Goal: Information Seeking & Learning: Check status

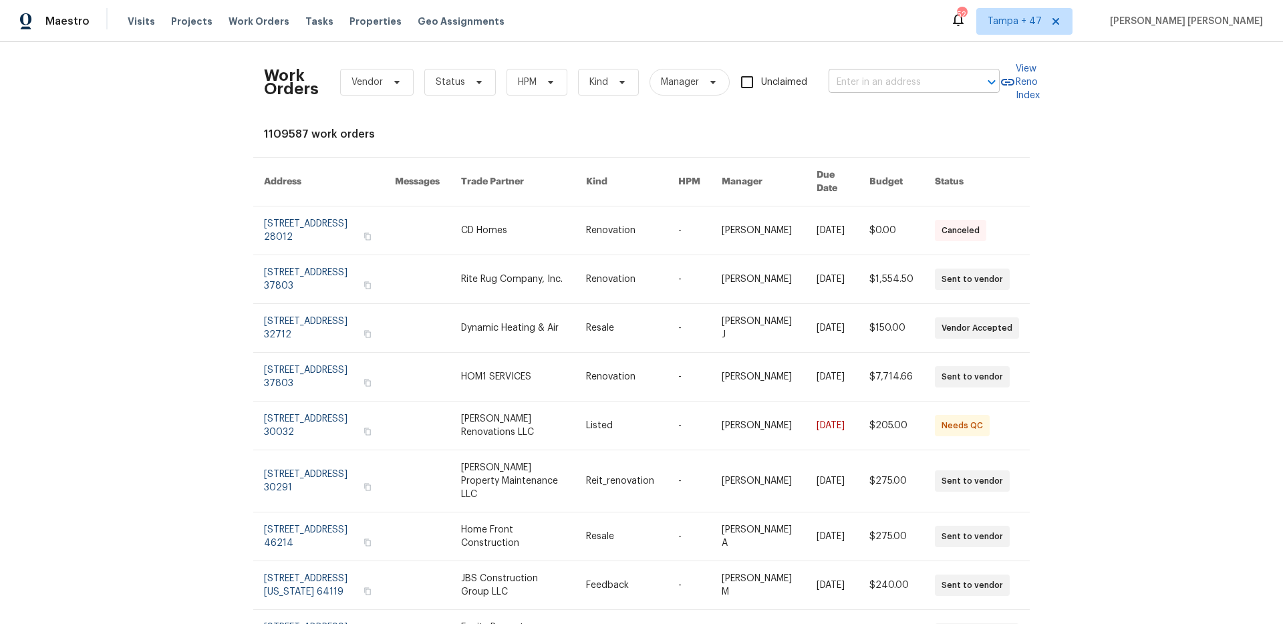
click at [858, 84] on input "text" at bounding box center [896, 82] width 134 height 21
paste input "[STREET_ADDRESS]"
type input "[STREET_ADDRESS]"
click at [872, 110] on li "[STREET_ADDRESS]" at bounding box center [910, 112] width 171 height 22
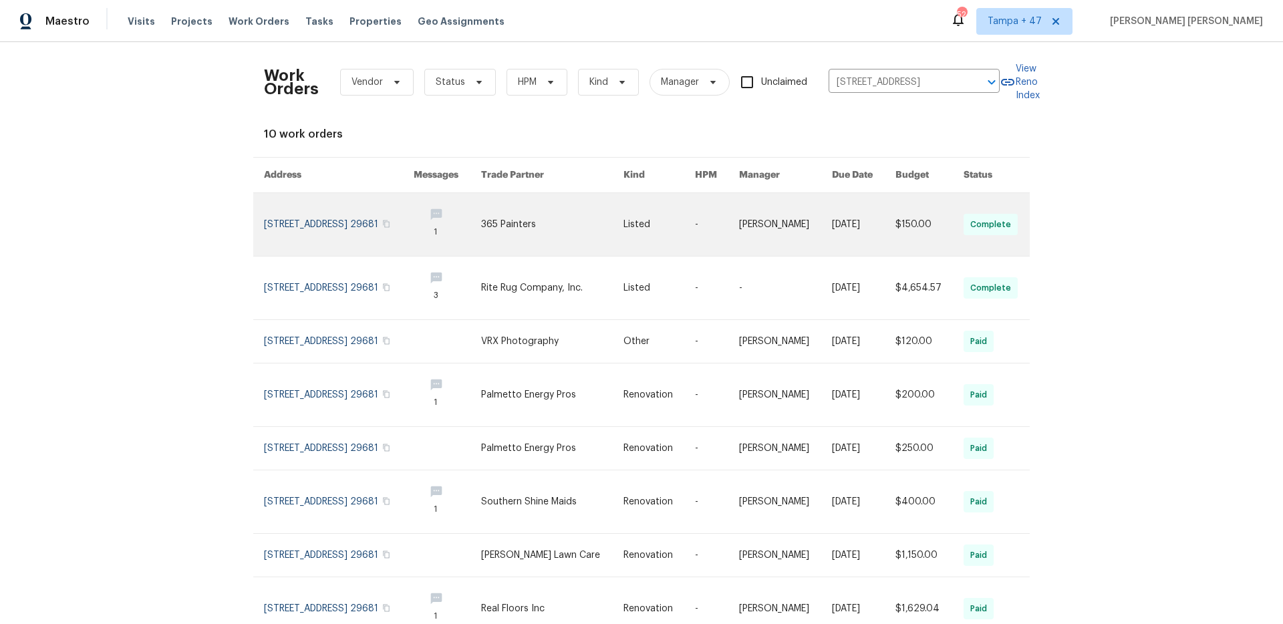
click at [848, 208] on link at bounding box center [863, 224] width 63 height 63
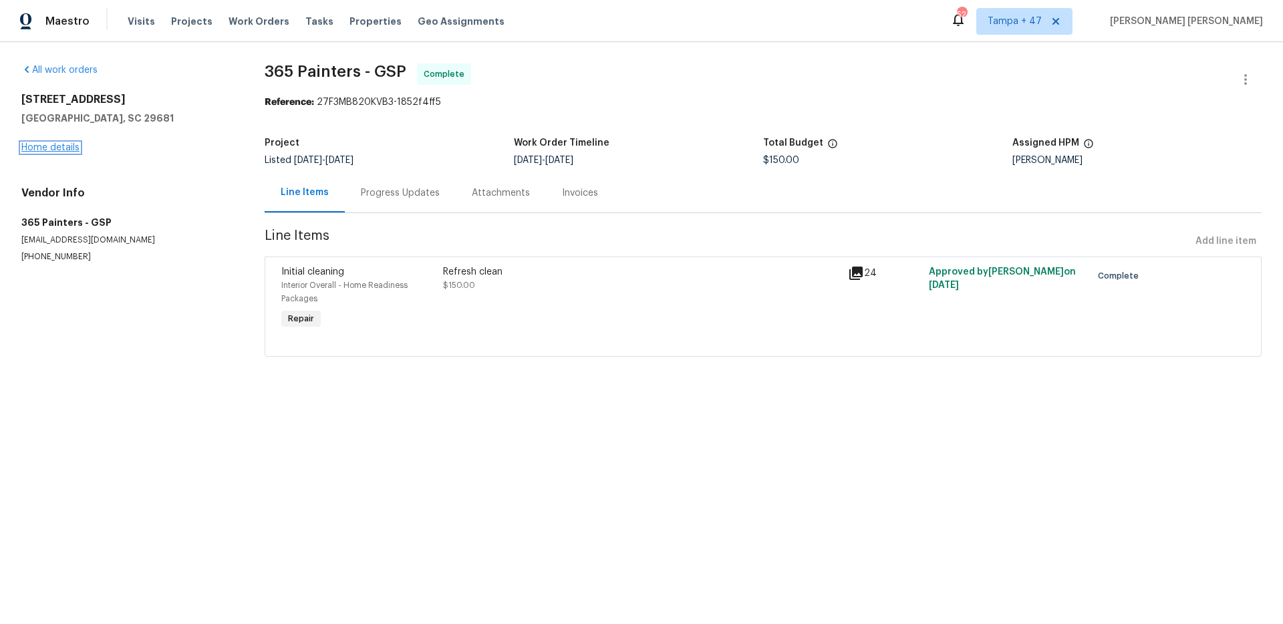
click at [55, 148] on link "Home details" at bounding box center [50, 147] width 58 height 9
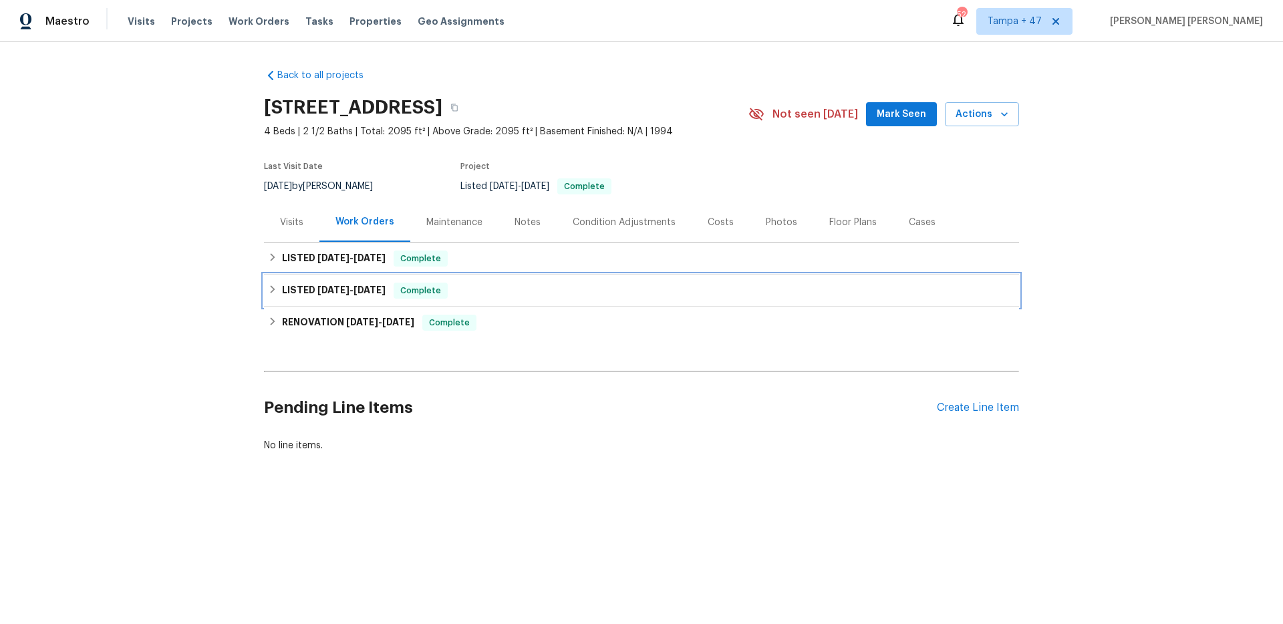
click at [429, 289] on span "Complete" at bounding box center [420, 290] width 51 height 13
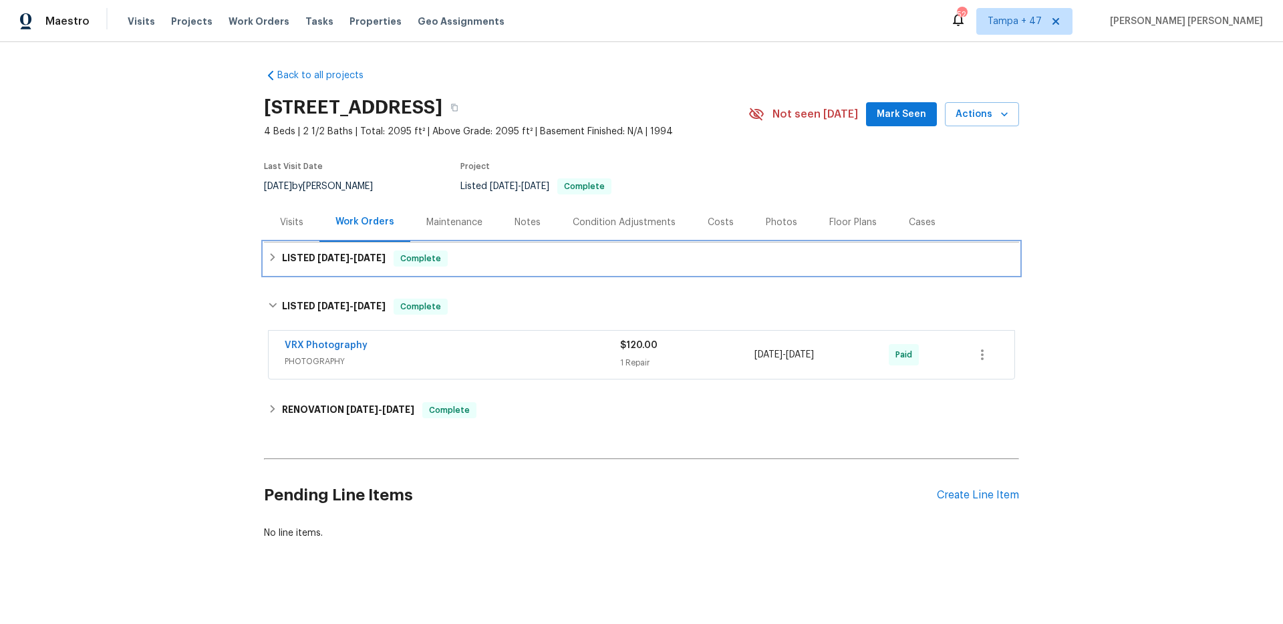
click at [447, 257] on div "LISTED [DATE] - [DATE] Complete" at bounding box center [641, 259] width 747 height 16
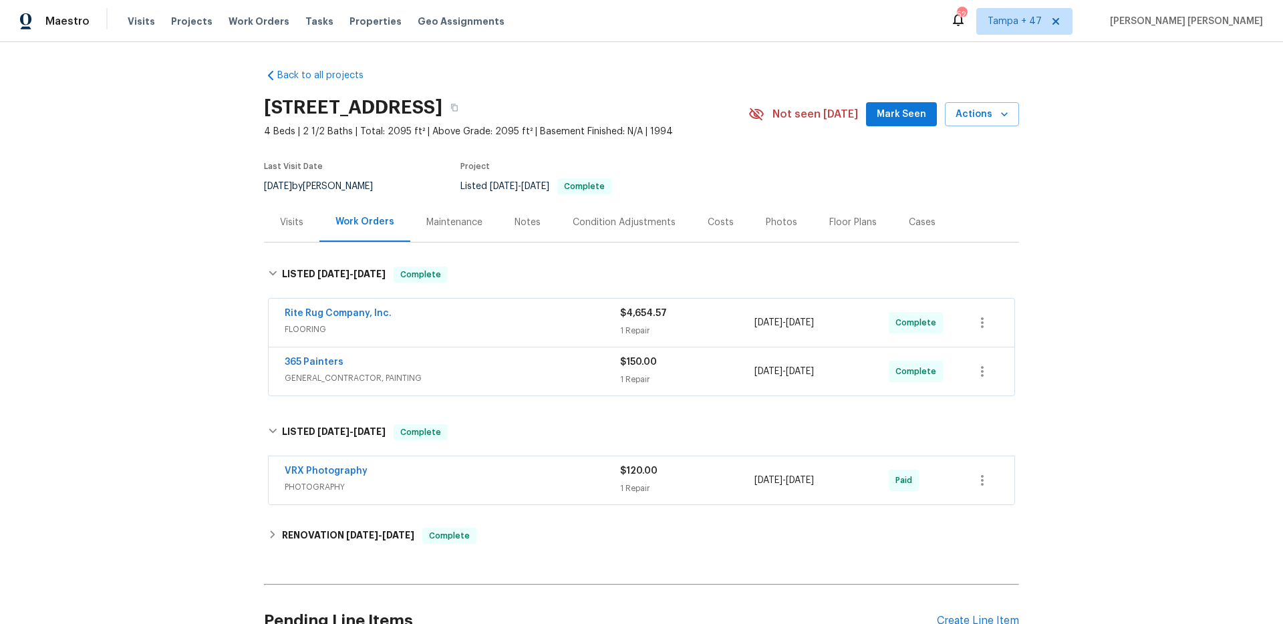
click at [565, 373] on span "GENERAL_CONTRACTOR, PAINTING" at bounding box center [453, 378] width 336 height 13
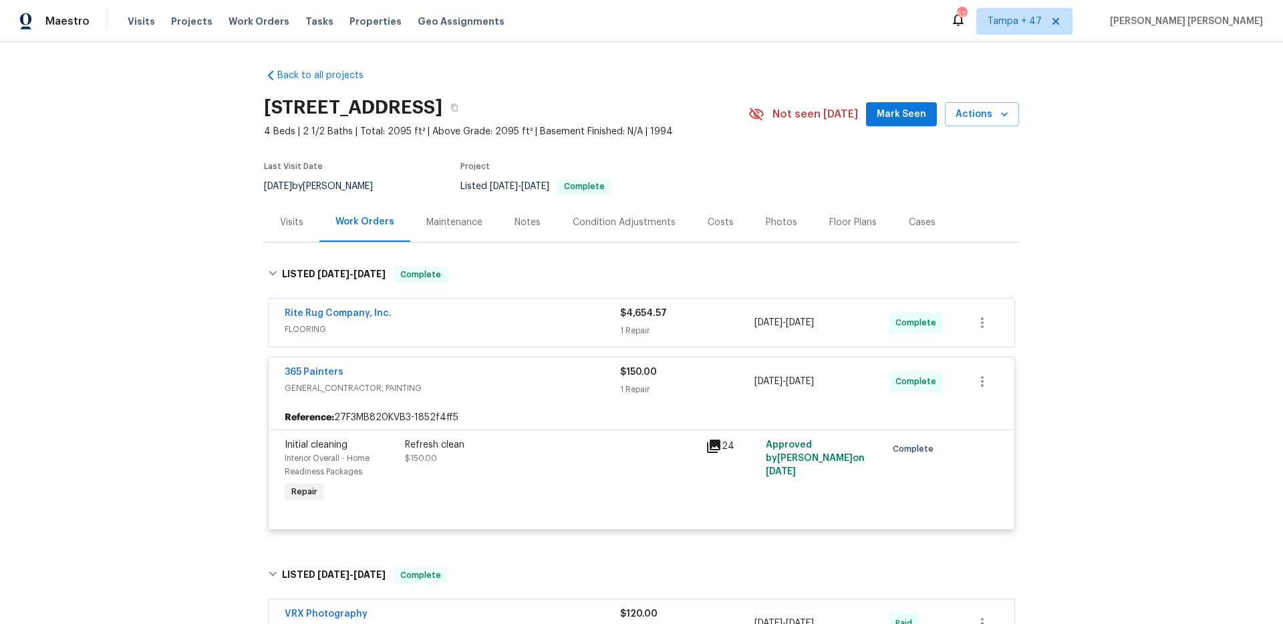
click at [559, 330] on span "FLOORING" at bounding box center [453, 329] width 336 height 13
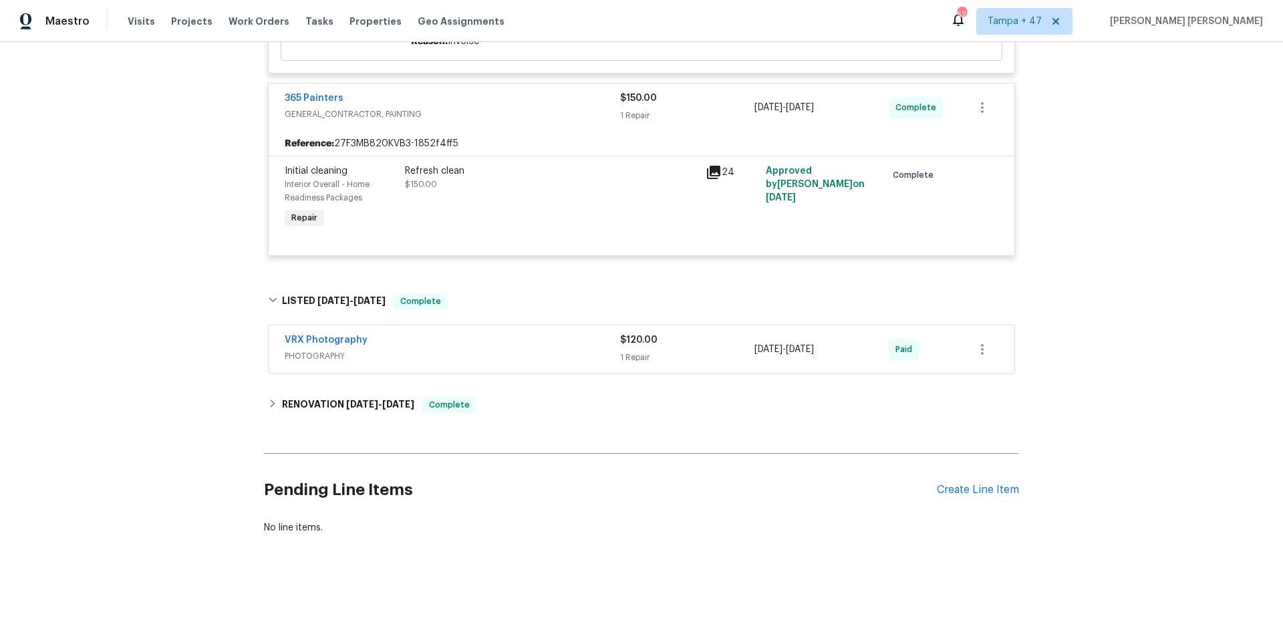
scroll to position [712, 0]
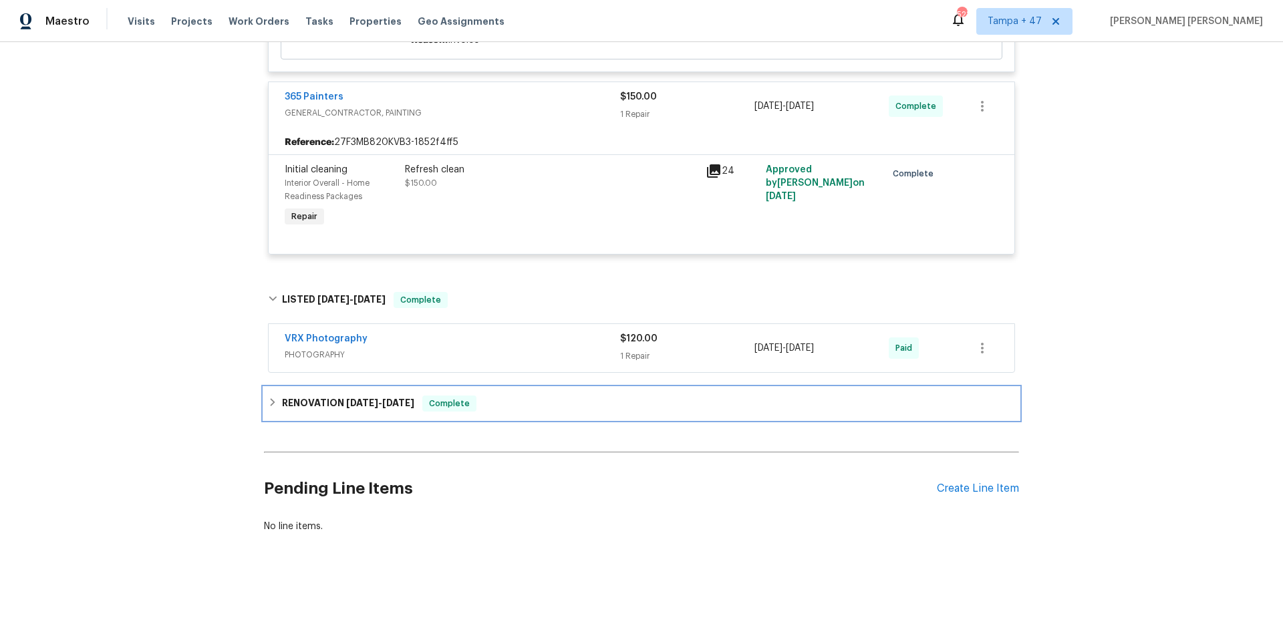
click at [413, 388] on div "RENOVATION [DATE] - [DATE] Complete" at bounding box center [641, 404] width 755 height 32
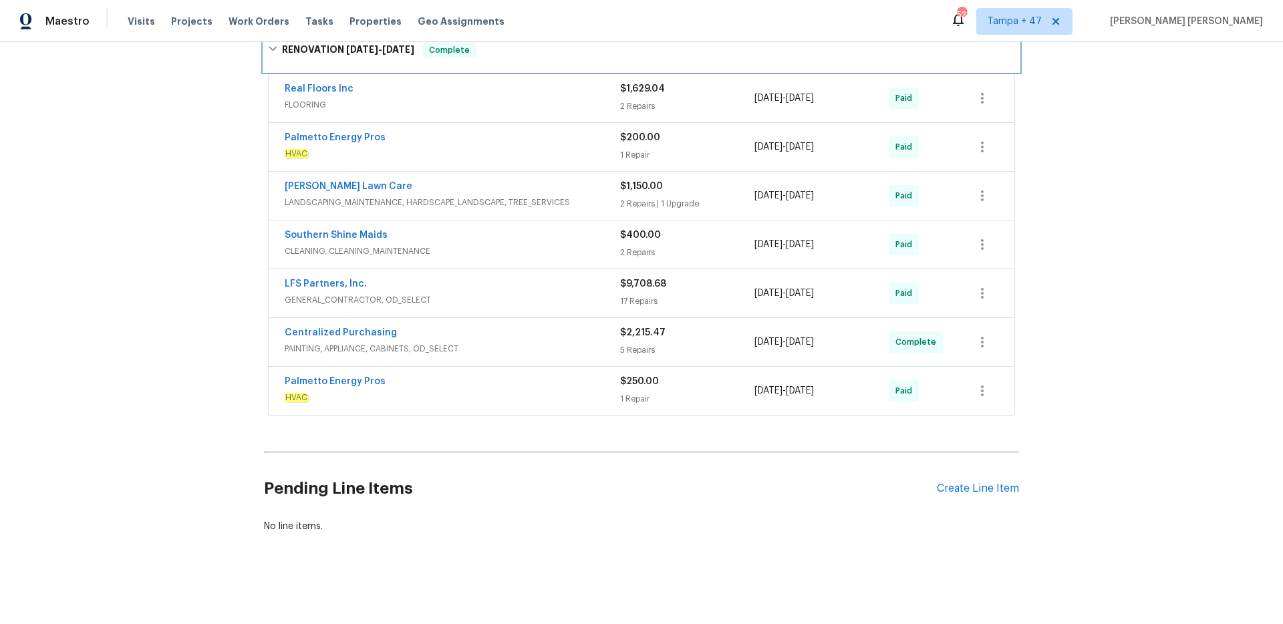
scroll to position [1045, 0]
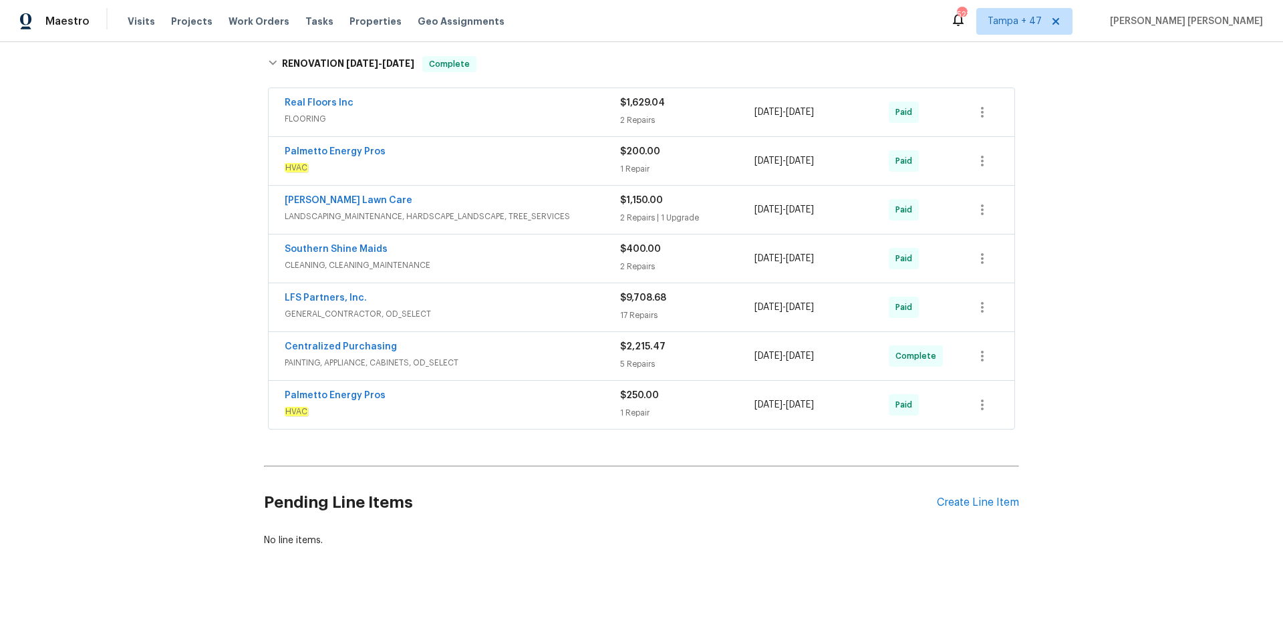
click at [588, 124] on span "FLOORING" at bounding box center [453, 118] width 336 height 13
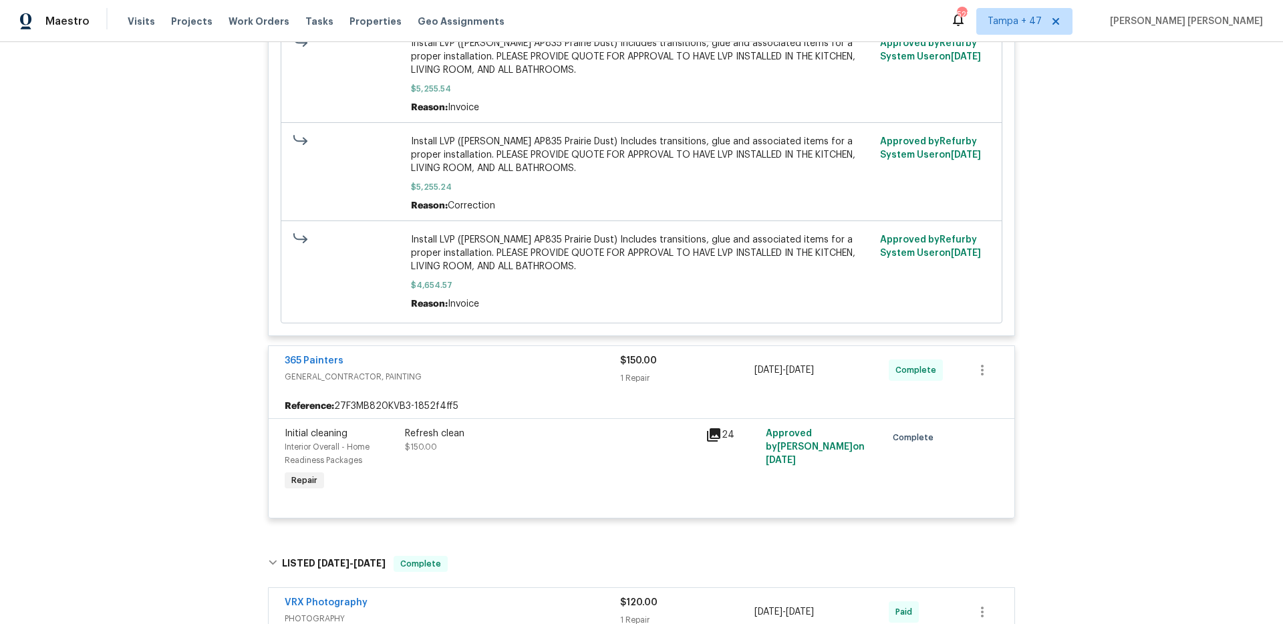
scroll to position [184, 0]
